Goal: Transaction & Acquisition: Purchase product/service

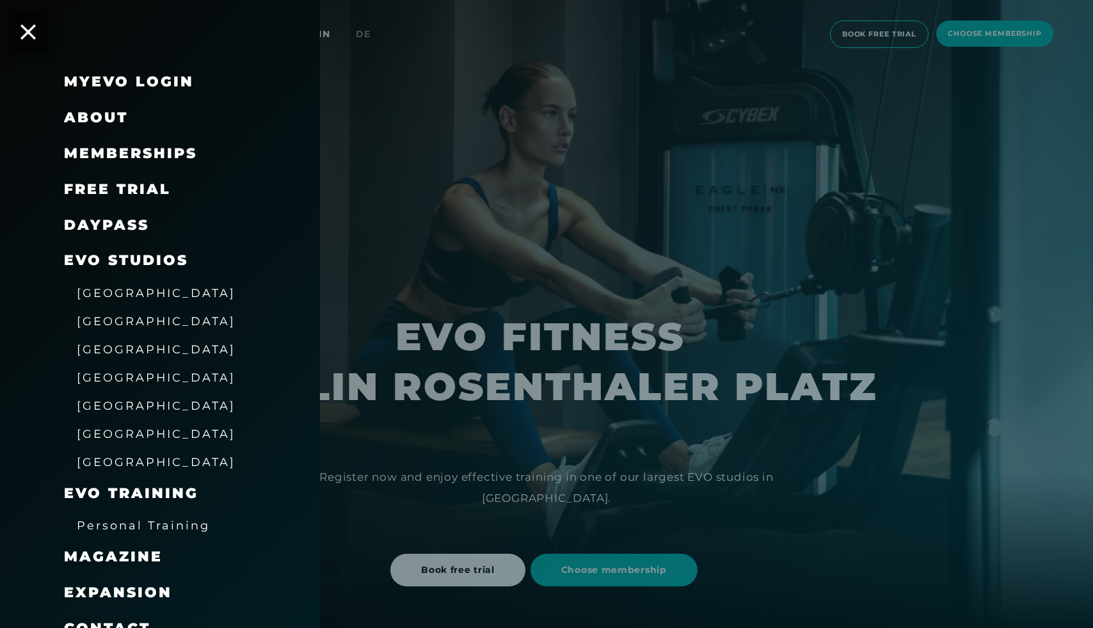
click at [111, 154] on span "Memberships" at bounding box center [130, 153] width 133 height 17
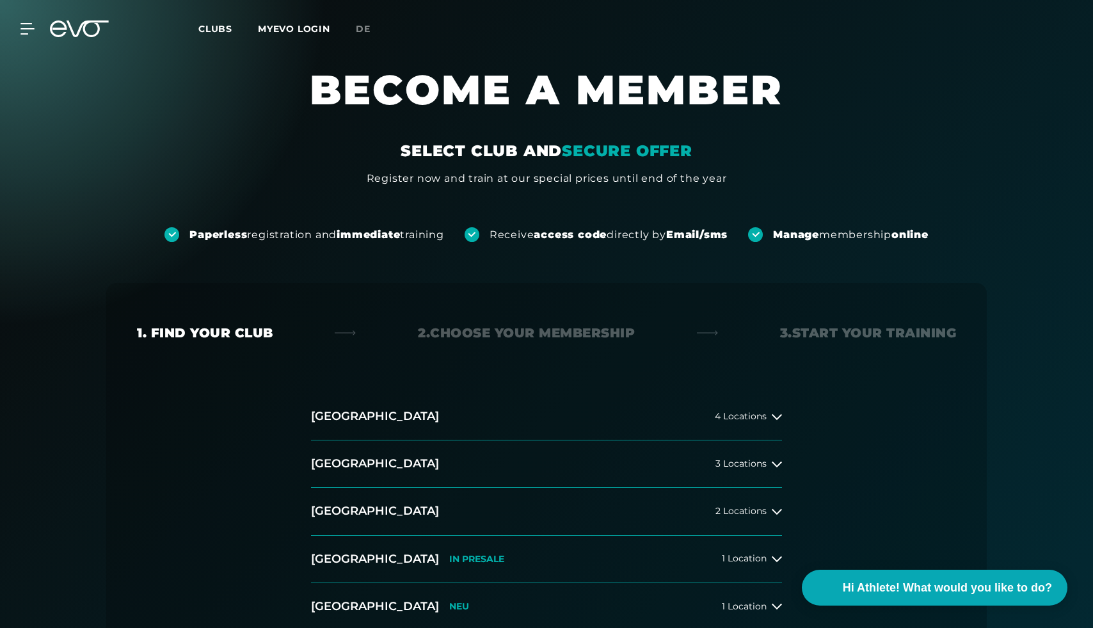
scroll to position [26, 0]
click at [764, 414] on span "4 Locations" at bounding box center [741, 416] width 52 height 10
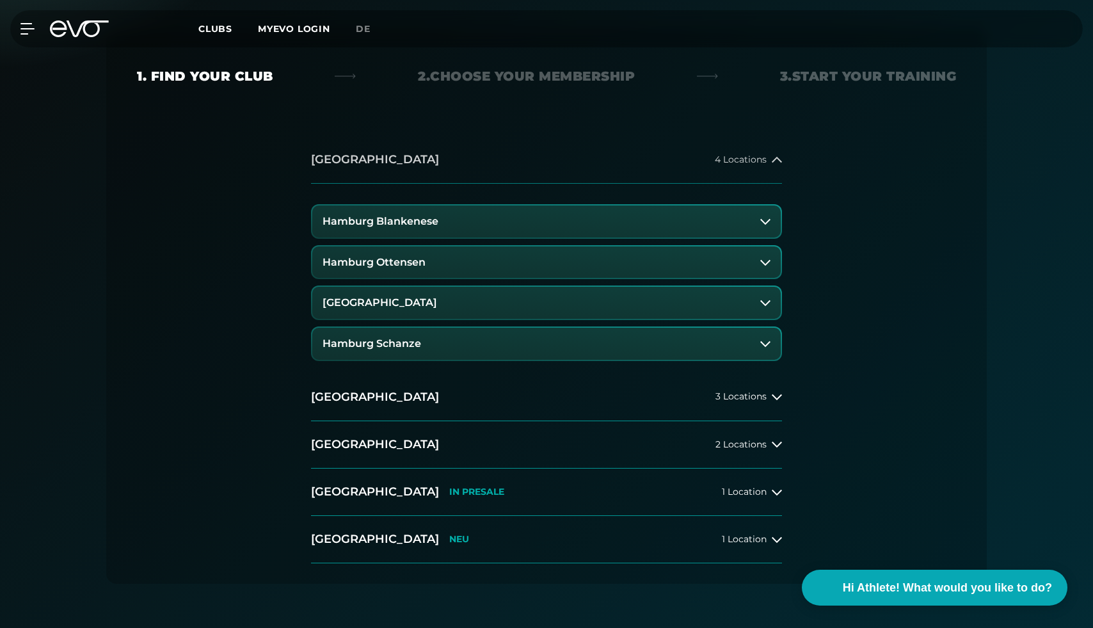
scroll to position [281, 0]
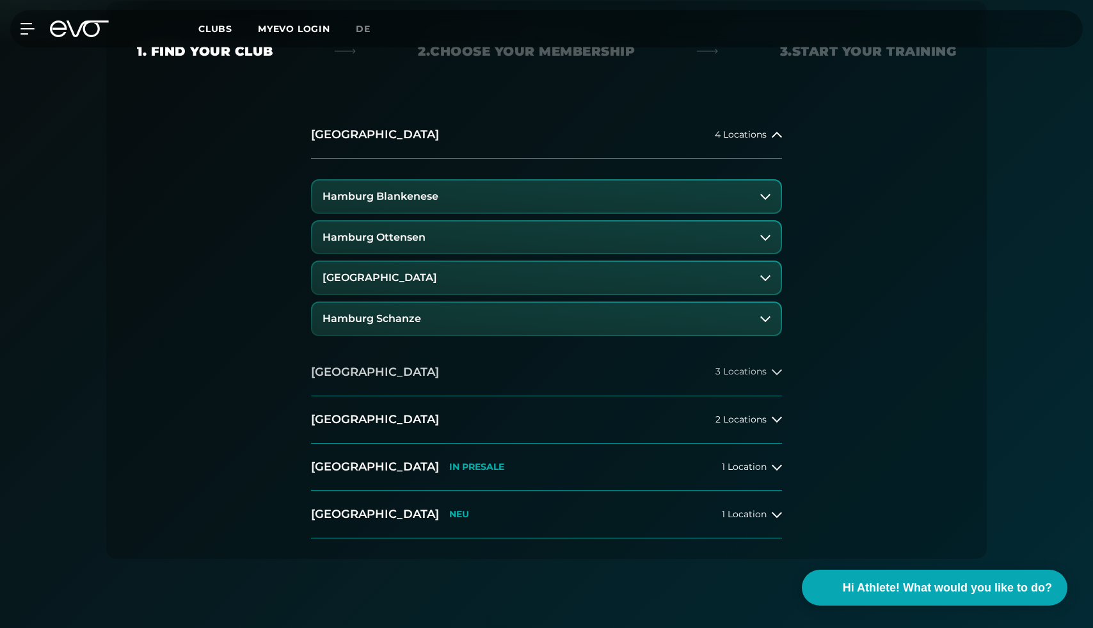
click at [770, 384] on button "[GEOGRAPHIC_DATA] 3 Locations" at bounding box center [546, 372] width 471 height 47
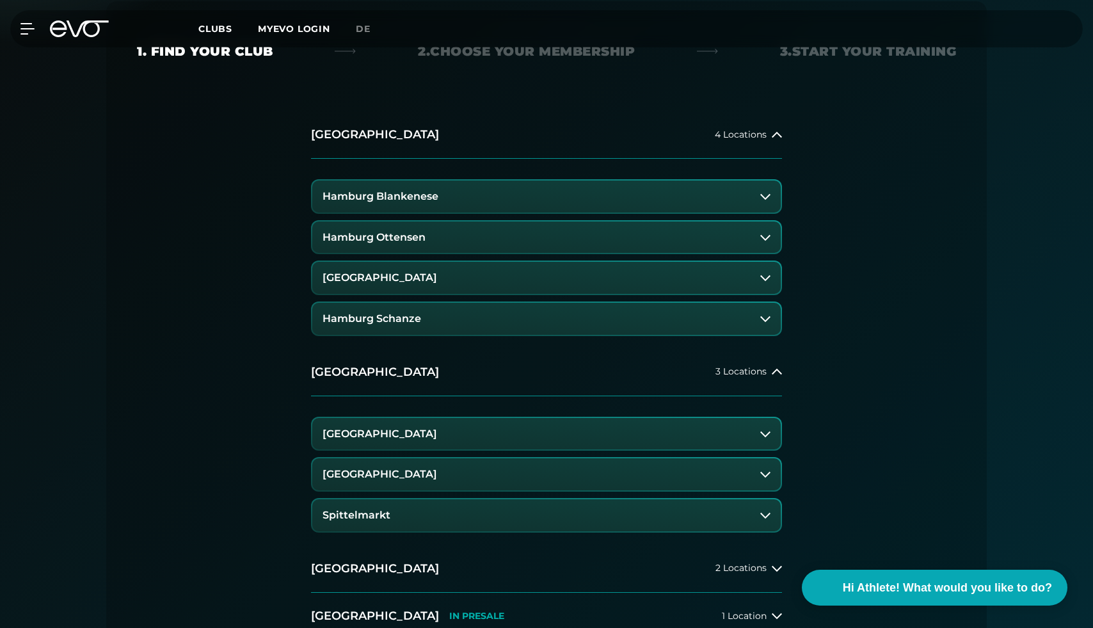
click at [603, 482] on button "[GEOGRAPHIC_DATA]" at bounding box center [546, 474] width 468 height 32
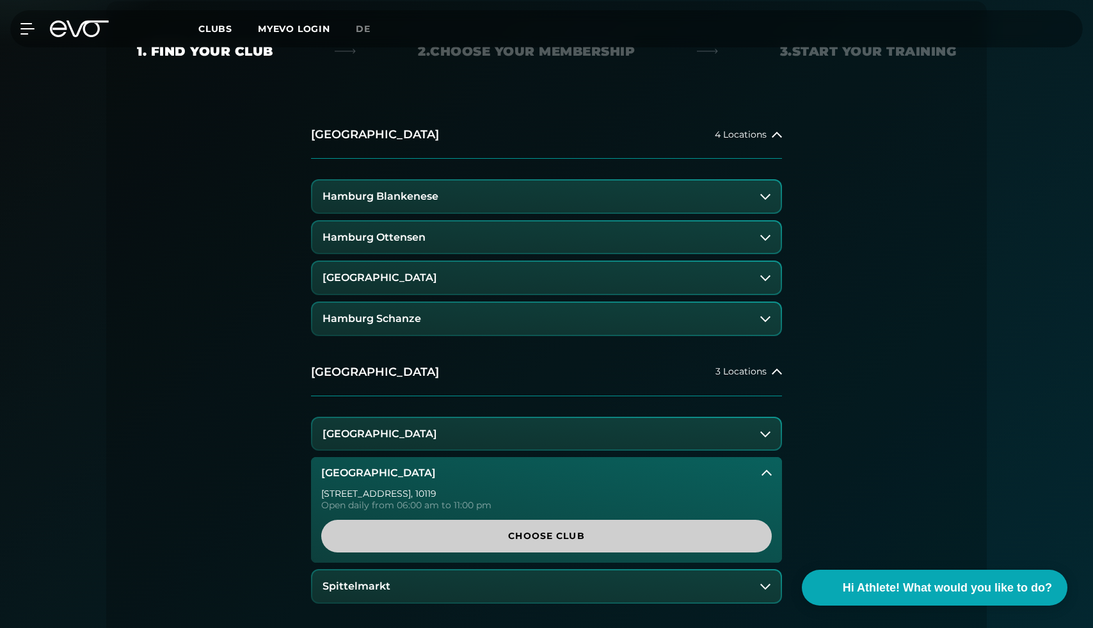
click at [597, 541] on span "Choose Club" at bounding box center [546, 535] width 389 height 13
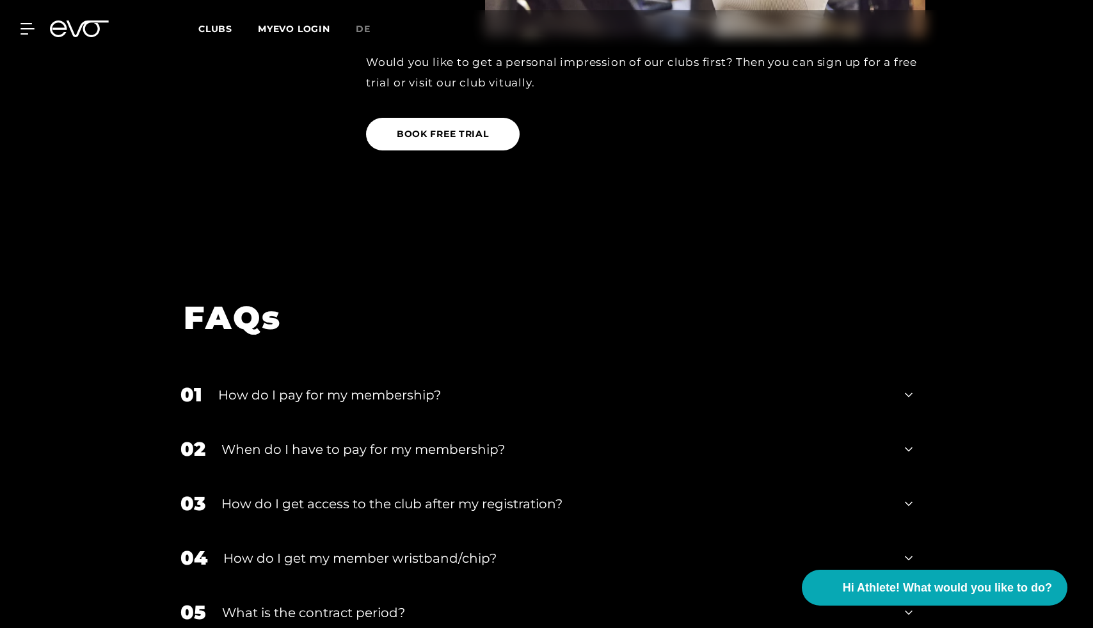
scroll to position [2047, 0]
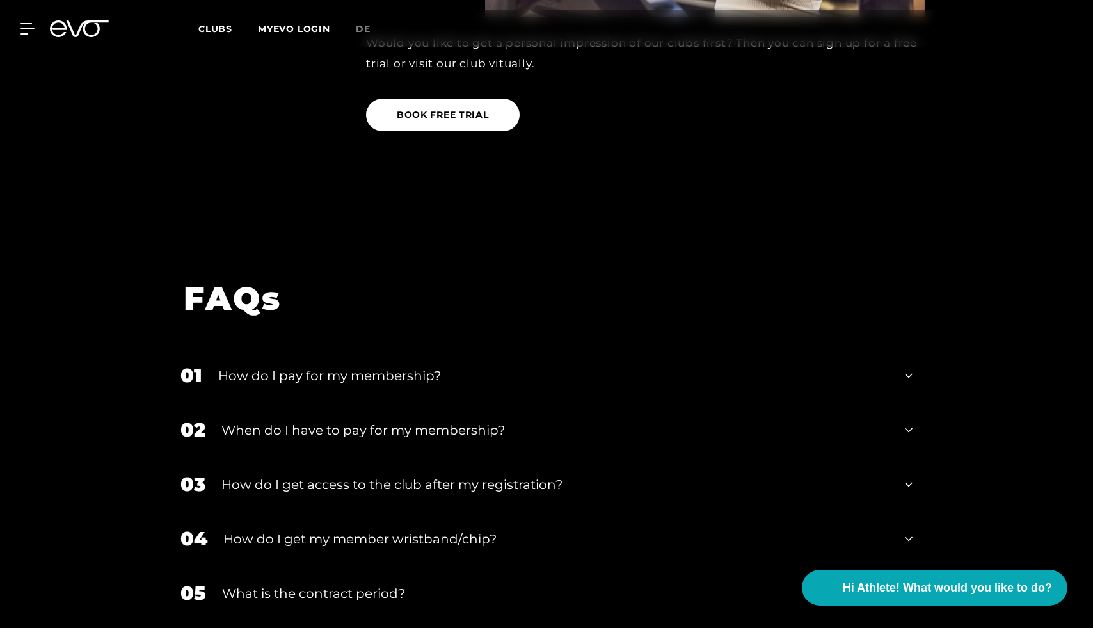
click at [537, 457] on div "03 How do I get access to the club after my registration?" at bounding box center [546, 484] width 757 height 54
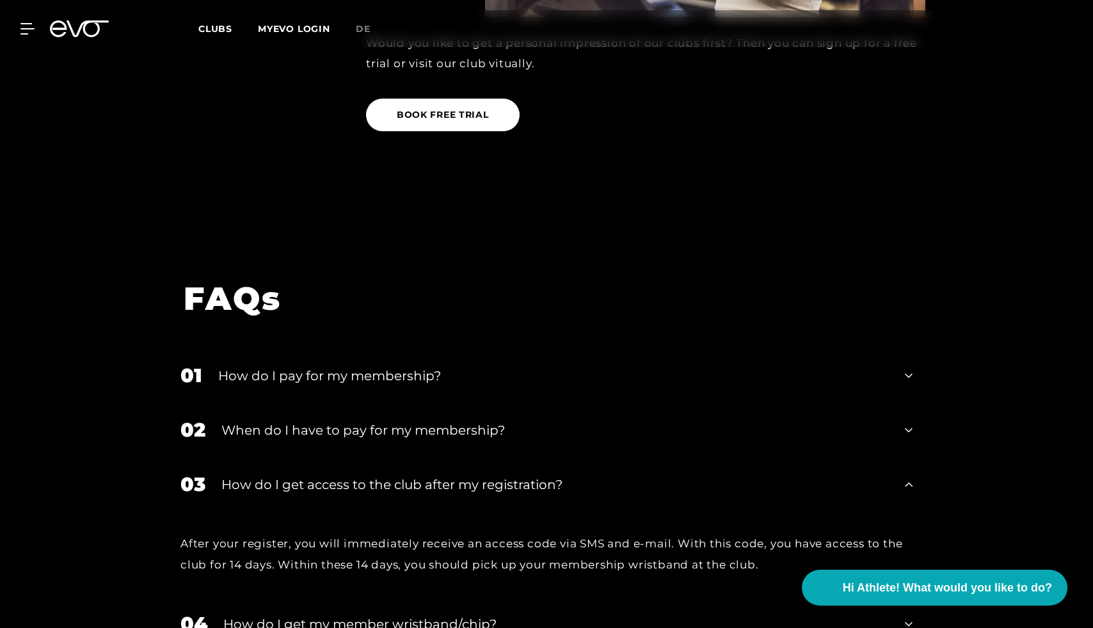
click at [538, 457] on div "03 How do I get access to the club after my registration?" at bounding box center [546, 484] width 757 height 54
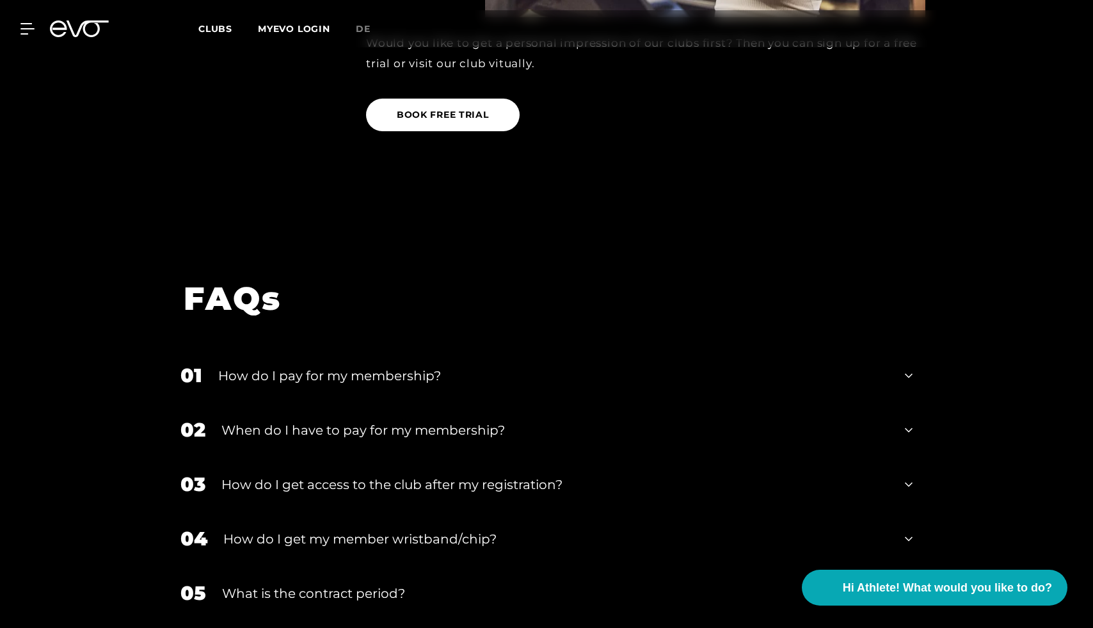
click at [546, 529] on div "How do I get my member wristband/chip?" at bounding box center [555, 538] width 665 height 19
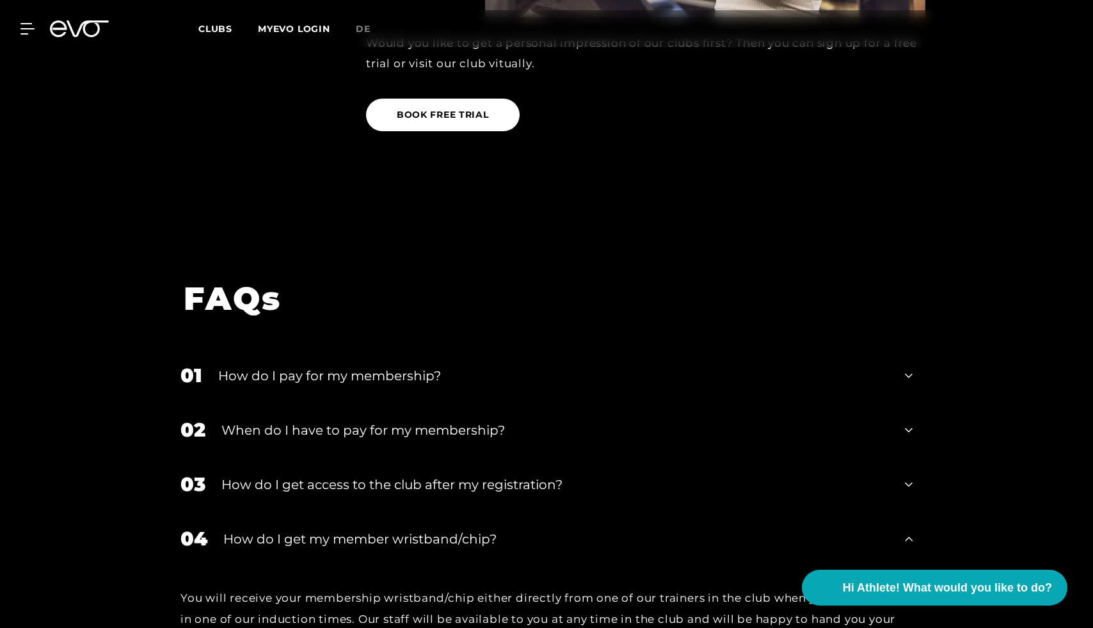
click at [546, 529] on div "How do I get my member wristband/chip?" at bounding box center [555, 538] width 665 height 19
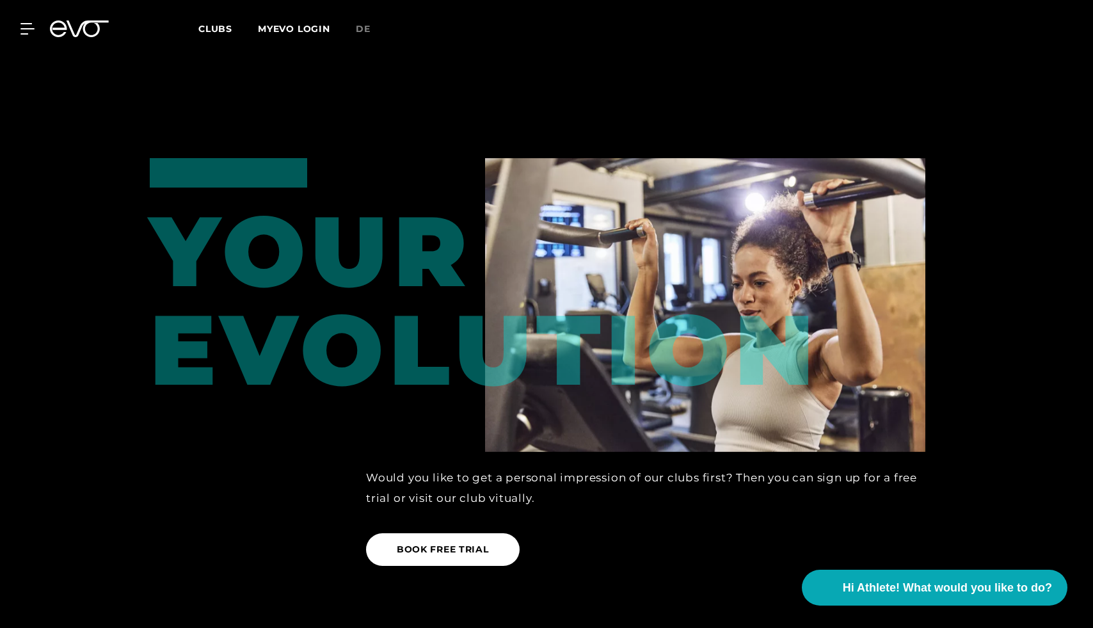
scroll to position [1612, 0]
click at [24, 22] on div "MyEVO Login About Memberships free trial DAYPASS EVO Studios [GEOGRAPHIC_DATA] …" at bounding box center [546, 28] width 1087 height 37
click at [26, 36] on div "MyEVO Login About Memberships free trial DAYPASS EVO Studios [GEOGRAPHIC_DATA] …" at bounding box center [546, 28] width 1087 height 37
click at [26, 29] on icon at bounding box center [29, 29] width 19 height 12
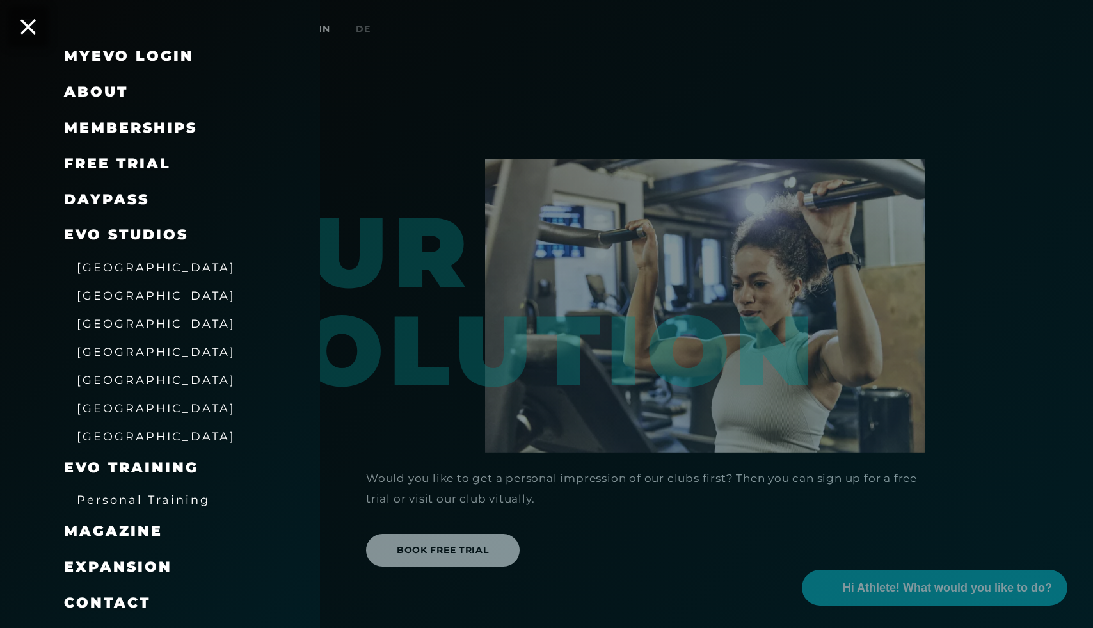
click at [117, 203] on link "DAYPASS" at bounding box center [106, 199] width 85 height 17
